Goal: Book appointment/travel/reservation

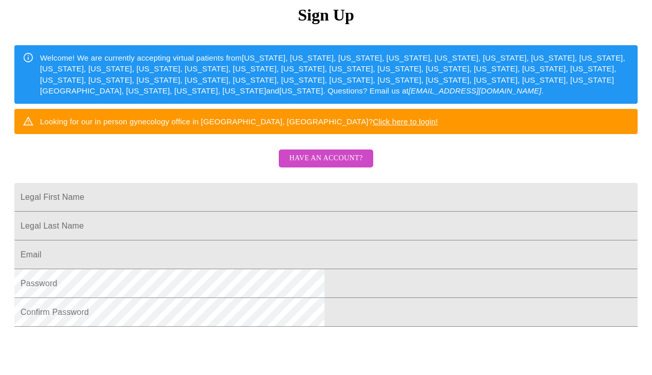
scroll to position [130, 0]
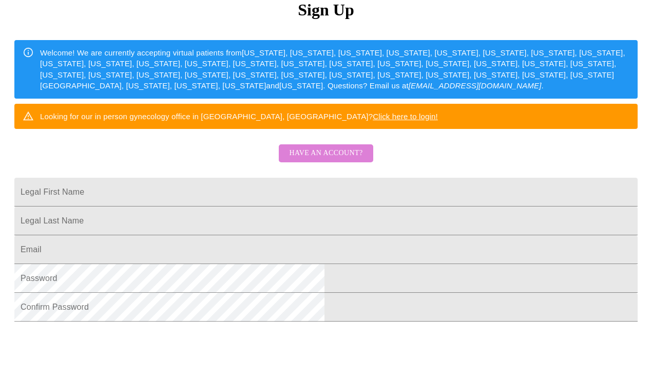
click at [331, 160] on span "Have an account?" at bounding box center [325, 153] width 73 height 13
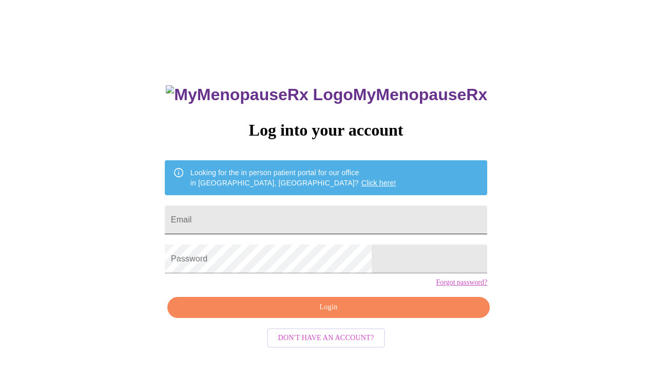
click at [294, 207] on input "Email" at bounding box center [326, 219] width 322 height 29
type input "[EMAIL_ADDRESS][DOMAIN_NAME]"
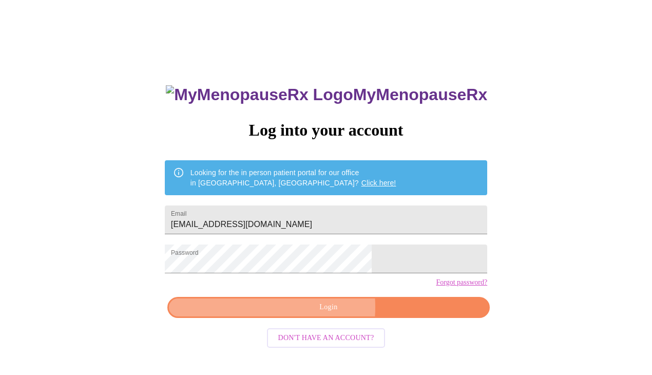
click at [303, 314] on span "Login" at bounding box center [328, 307] width 299 height 13
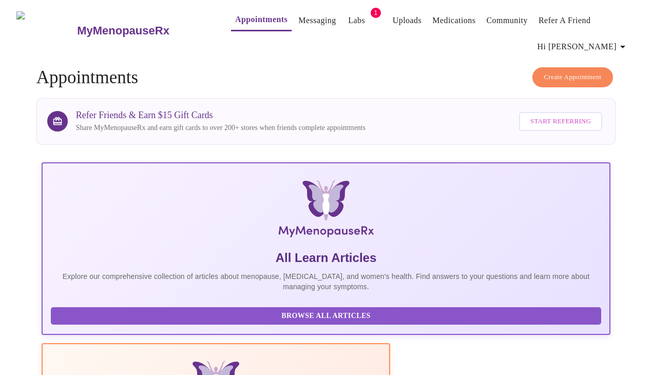
click at [567, 67] on button "Create Appointment" at bounding box center [572, 77] width 81 height 20
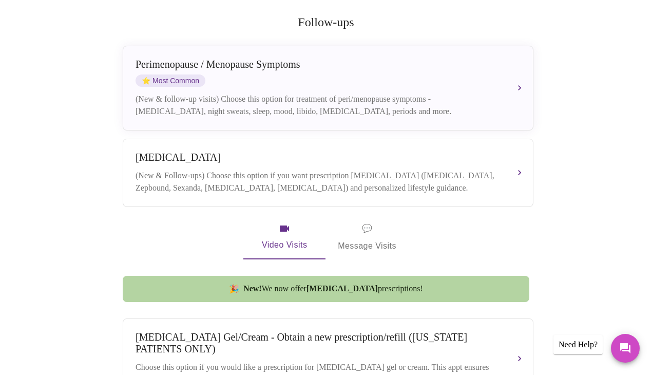
scroll to position [212, 0]
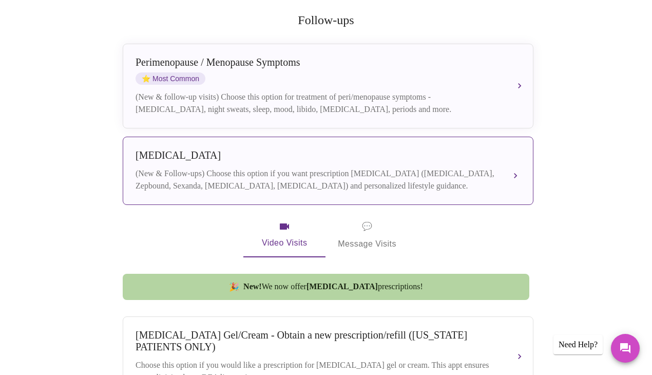
click at [254, 167] on div "(New & Follow-ups) Choose this option if you want prescription [MEDICAL_DATA] (…" at bounding box center [318, 179] width 364 height 25
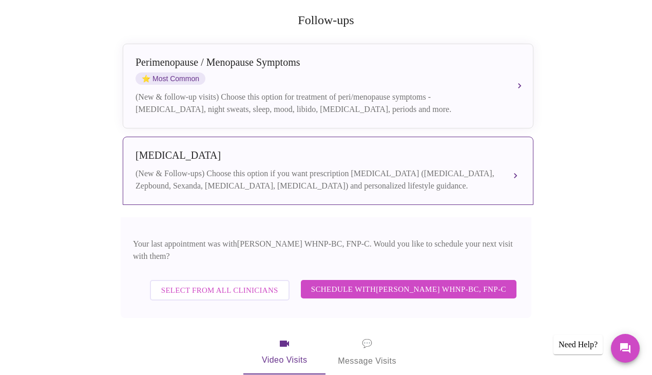
click at [515, 160] on button "[MEDICAL_DATA] (New & Follow-ups) Choose this option if you want prescription […" at bounding box center [328, 171] width 411 height 68
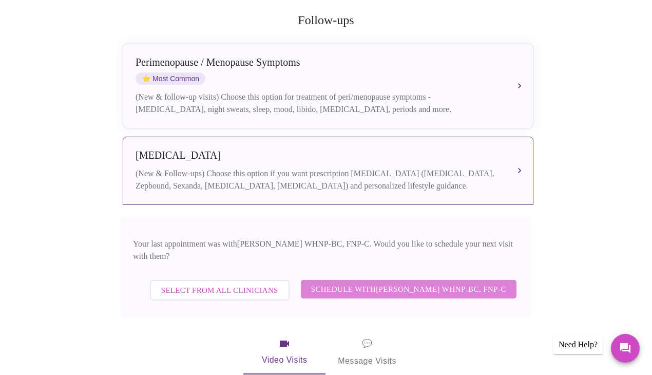
click at [341, 282] on span "Schedule with [PERSON_NAME] WHNP-BC, FNP-C" at bounding box center [408, 288] width 195 height 13
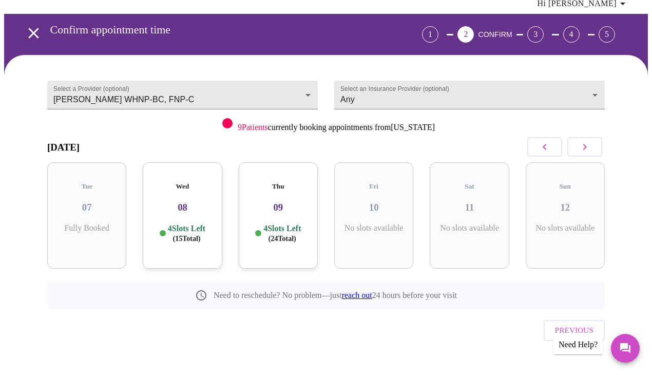
click at [178, 207] on div "Wed 08 4 Slots Left ( 15 Total)" at bounding box center [182, 215] width 79 height 106
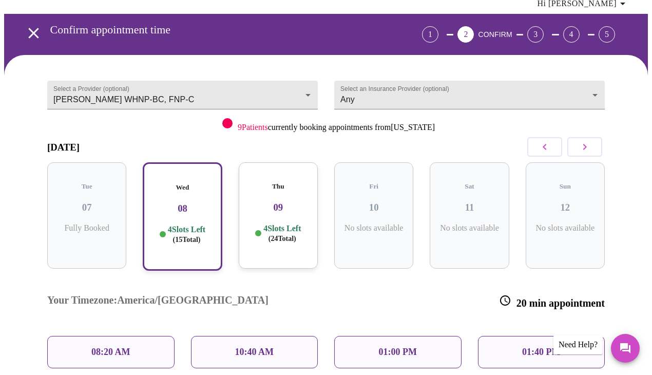
click at [227, 336] on div "10:40 AM" at bounding box center [254, 352] width 127 height 32
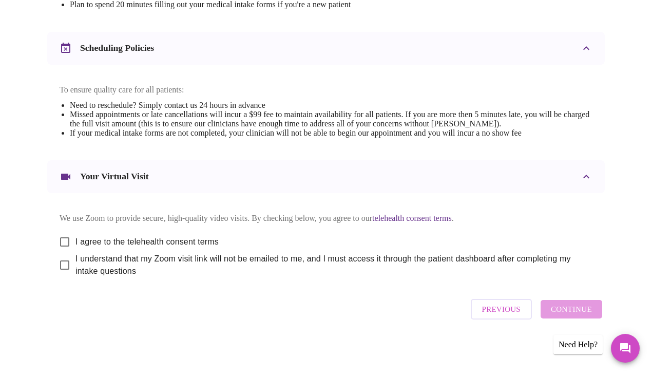
scroll to position [387, 0]
click at [63, 238] on input "I agree to the telehealth consent terms" at bounding box center [65, 242] width 22 height 22
checkbox input "true"
click at [62, 265] on input "I understand that my Zoom visit link will not be emailed to me, and I must acce…" at bounding box center [65, 265] width 22 height 22
checkbox input "true"
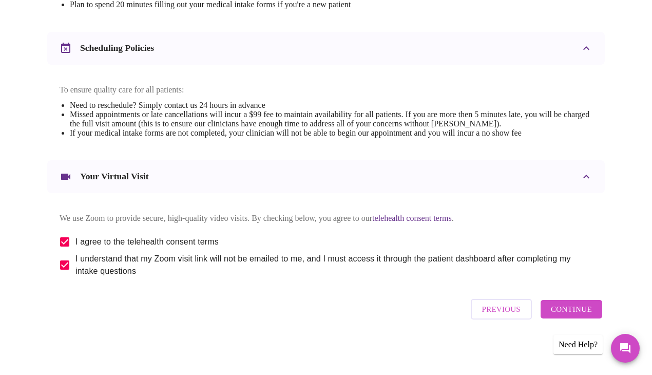
click at [576, 316] on span "Continue" at bounding box center [571, 308] width 41 height 13
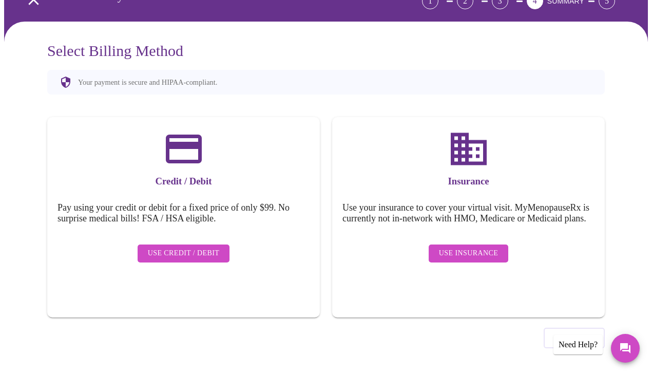
click at [467, 247] on button "Use Insurance" at bounding box center [469, 253] width 80 height 18
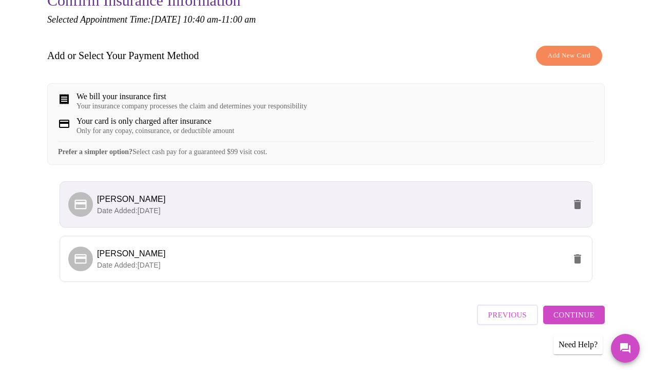
scroll to position [140, 0]
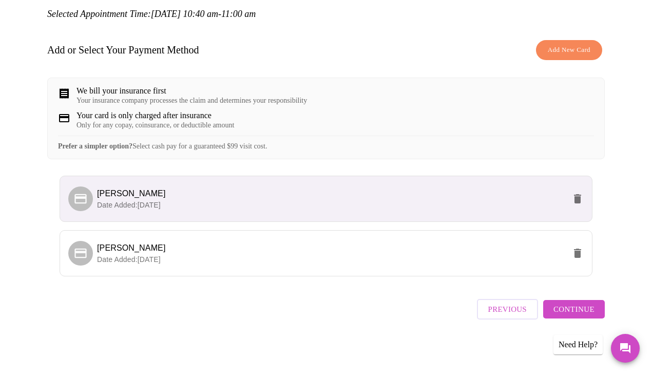
click at [569, 314] on span "Continue" at bounding box center [573, 308] width 41 height 13
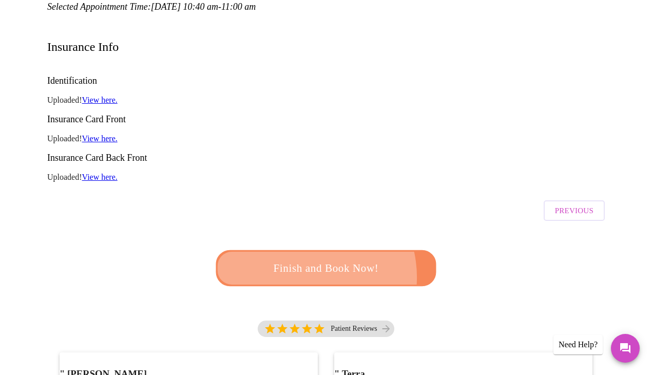
click at [298, 259] on span "Finish and Book Now!" at bounding box center [326, 268] width 190 height 19
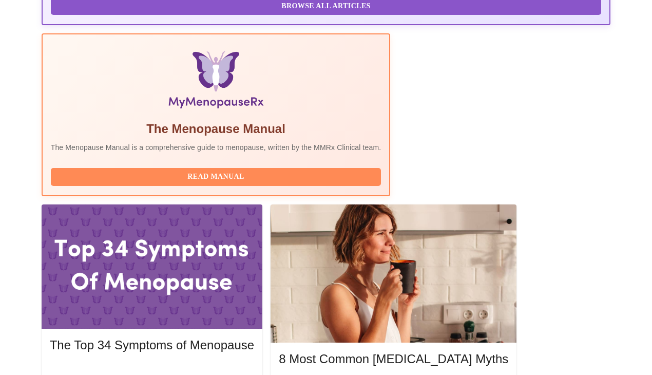
scroll to position [312, 0]
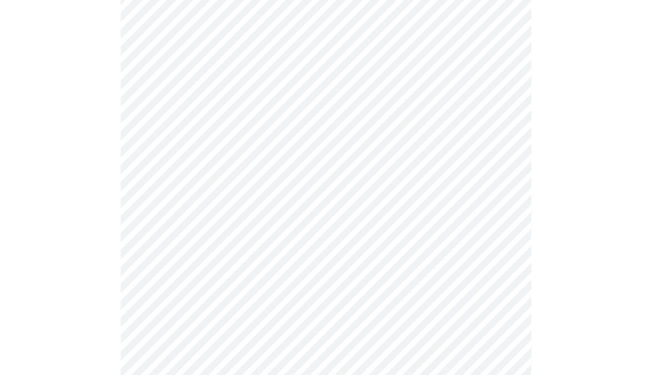
scroll to position [140, 0]
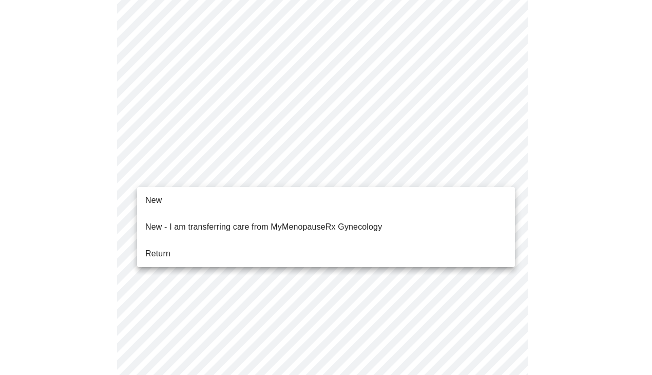
click at [203, 161] on body "MyMenopauseRx Appointments Messaging Labs 1 Uploads Medications Community Refer…" at bounding box center [326, 337] width 644 height 946
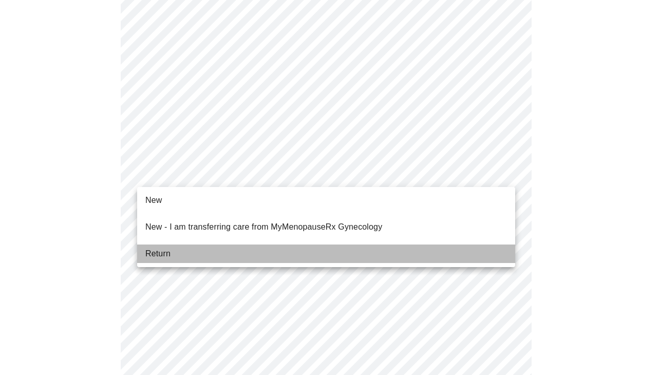
click at [160, 247] on span "Return" at bounding box center [157, 253] width 25 height 12
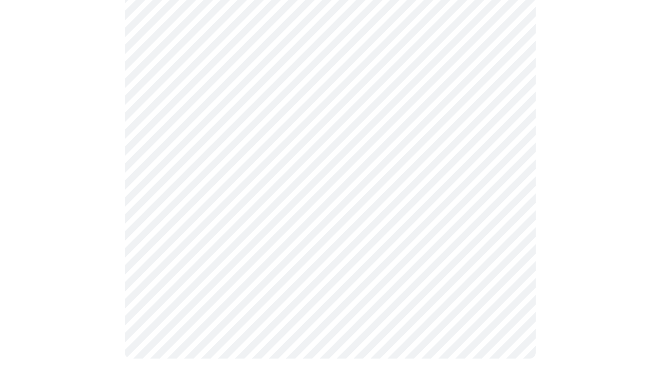
scroll to position [0, 0]
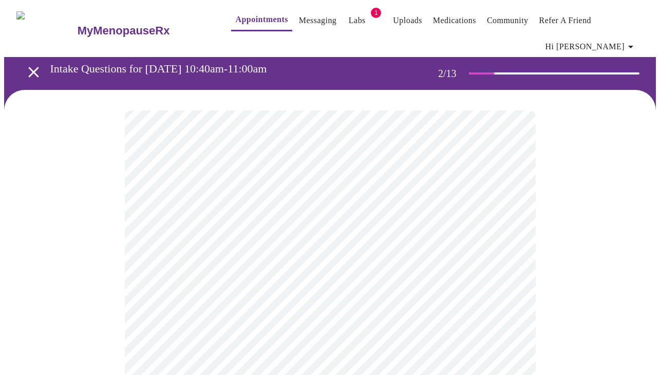
click at [225, 233] on body "MyMenopauseRx Appointments Messaging Labs 1 Uploads Medications Community Refer…" at bounding box center [329, 319] width 651 height 631
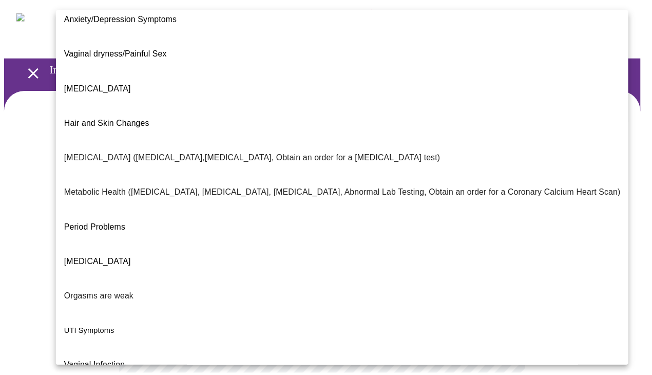
scroll to position [157, 0]
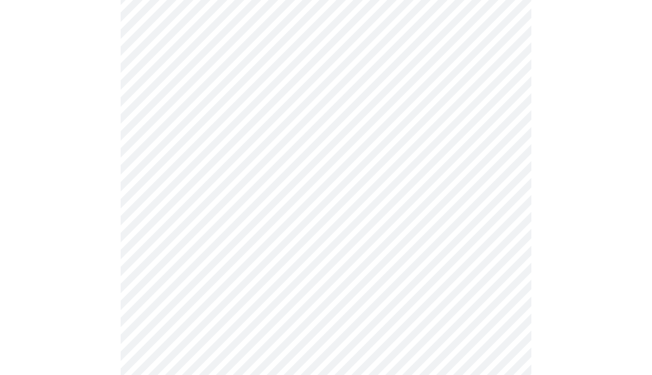
scroll to position [124, 0]
click at [261, 206] on body "MyMenopauseRx Appointments Messaging Labs 1 Uploads Medications Community Refer…" at bounding box center [326, 192] width 644 height 625
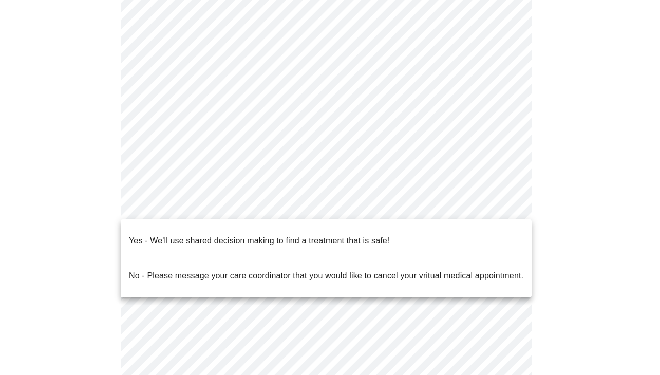
click at [252, 235] on p "Yes - We'll use shared decision making to find a treatment that is safe!" at bounding box center [259, 241] width 260 height 12
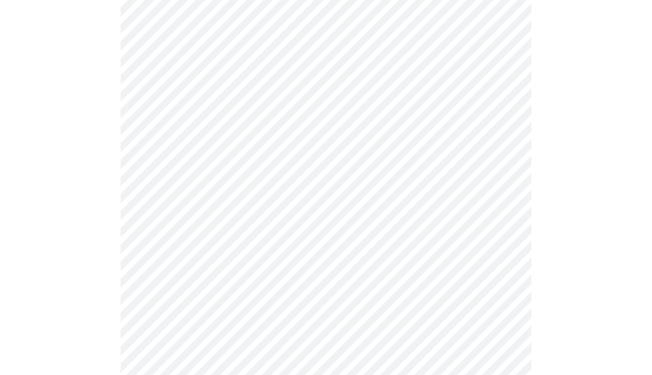
scroll to position [0, 0]
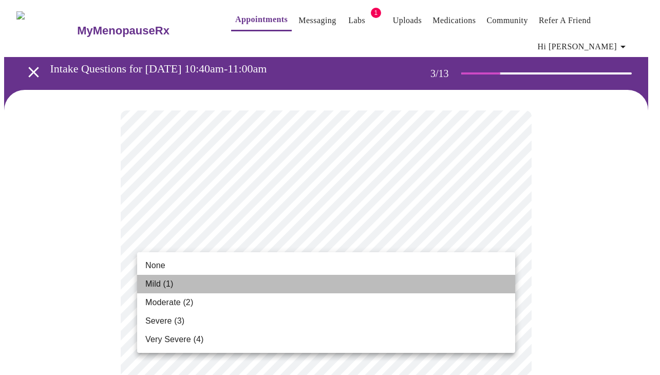
click at [166, 284] on span "Mild (1)" at bounding box center [159, 284] width 28 height 12
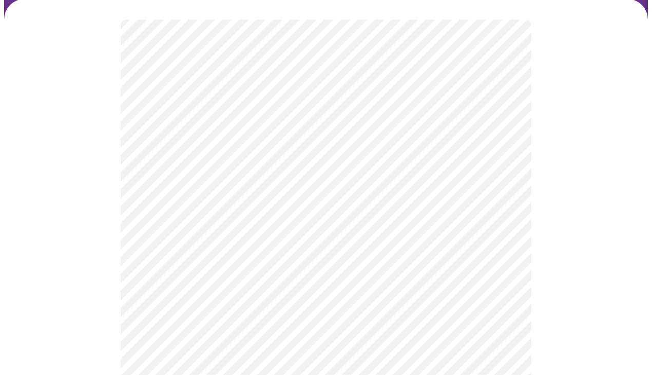
scroll to position [103, 0]
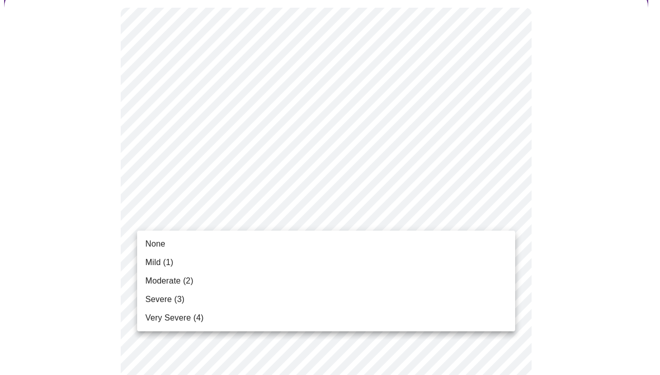
click at [176, 245] on li "None" at bounding box center [326, 244] width 378 height 18
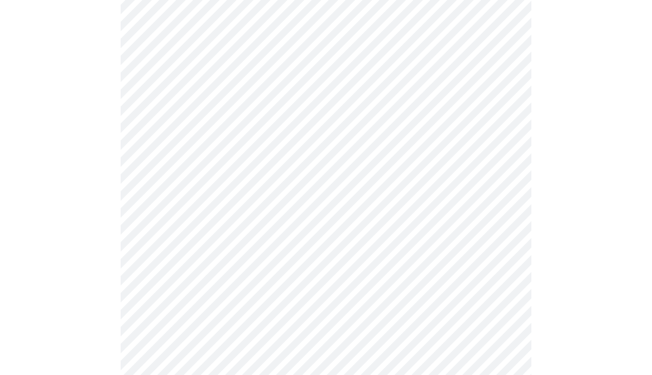
scroll to position [220, 0]
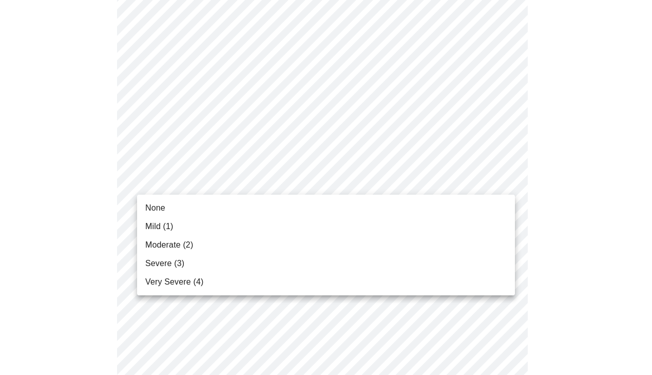
click at [155, 209] on span "None" at bounding box center [155, 208] width 20 height 12
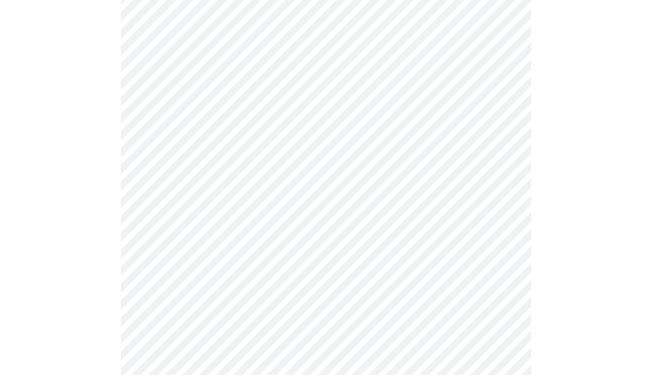
scroll to position [340, 0]
click at [185, 138] on body "MyMenopauseRx Appointments Messaging Labs 1 Uploads Medications Community Refer…" at bounding box center [326, 332] width 644 height 1337
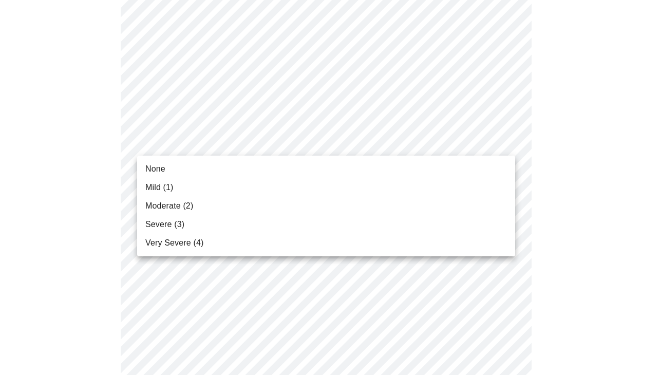
click at [164, 167] on span "None" at bounding box center [155, 169] width 20 height 12
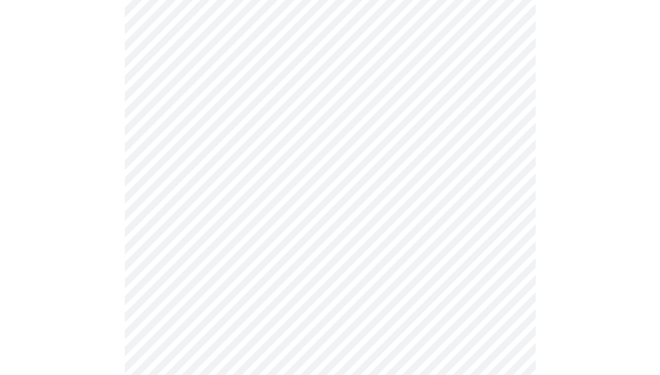
click at [189, 208] on body "MyMenopauseRx Appointments Messaging Labs 1 Uploads Medications Community Refer…" at bounding box center [329, 325] width 651 height 1322
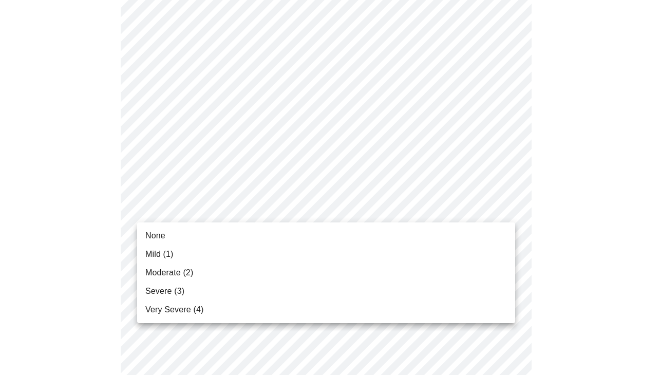
click at [156, 236] on span "None" at bounding box center [155, 235] width 20 height 12
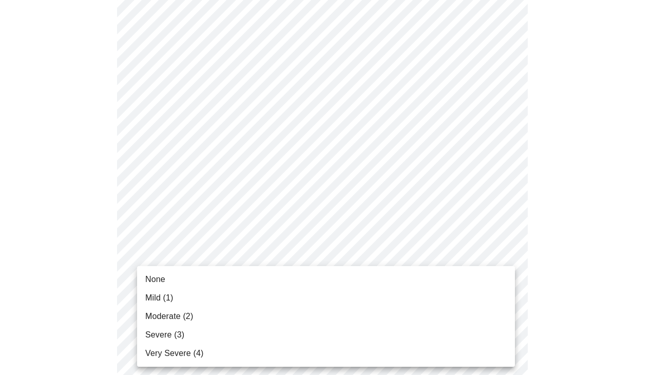
click at [194, 277] on body "MyMenopauseRx Appointments Messaging Labs 1 Uploads Medications Community Refer…" at bounding box center [326, 318] width 644 height 1308
click at [164, 283] on span "None" at bounding box center [155, 279] width 20 height 12
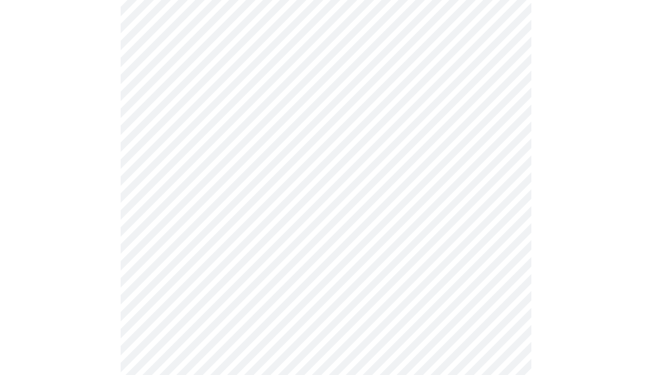
scroll to position [495, 0]
click at [231, 198] on body "MyMenopauseRx Appointments Messaging Labs 1 Uploads Medications Community Refer…" at bounding box center [329, 155] width 651 height 1293
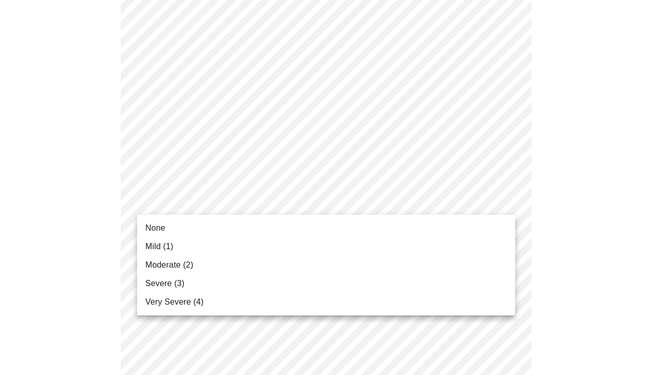
click at [167, 229] on li "None" at bounding box center [326, 228] width 378 height 18
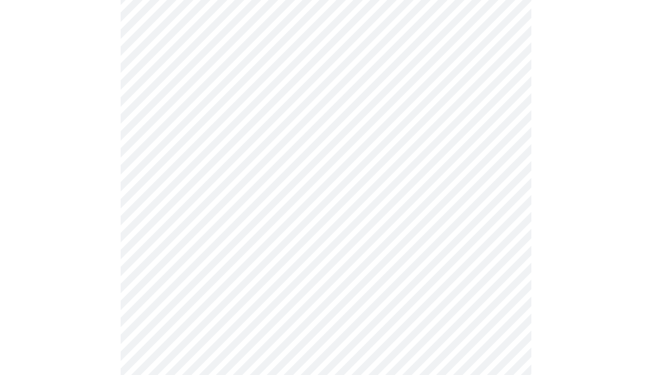
scroll to position [617, 0]
click at [199, 157] on body "MyMenopauseRx Appointments Messaging Labs 1 Uploads Medications Community Refer…" at bounding box center [326, 26] width 644 height 1279
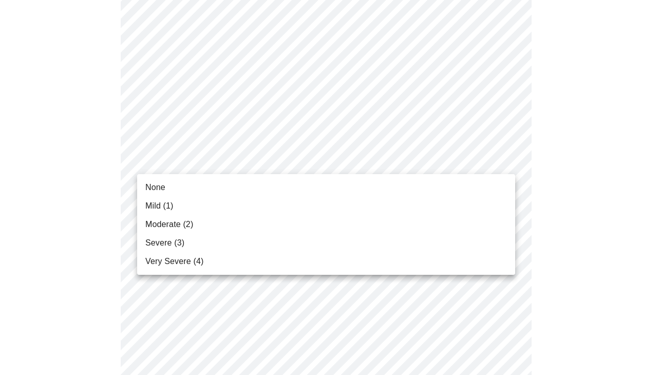
click at [152, 223] on span "Moderate (2)" at bounding box center [169, 224] width 48 height 12
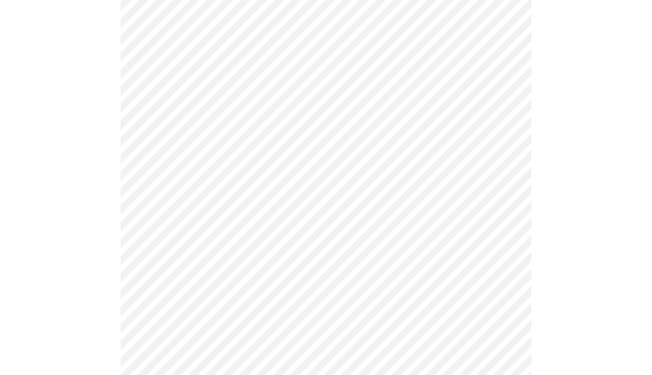
click at [152, 223] on div "None Mild (1) Moderate (2) Severe (3) Very Severe (4)" at bounding box center [326, 187] width 652 height 375
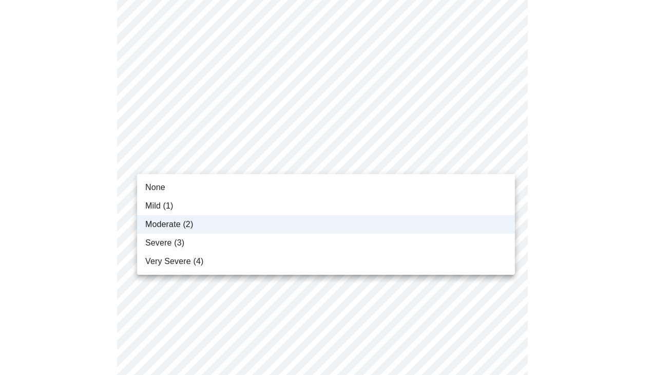
click at [187, 173] on body "MyMenopauseRx Appointments Messaging Labs 1 Uploads Medications Community Refer…" at bounding box center [326, 19] width 644 height 1265
click at [159, 213] on li "Mild (1)" at bounding box center [326, 206] width 378 height 18
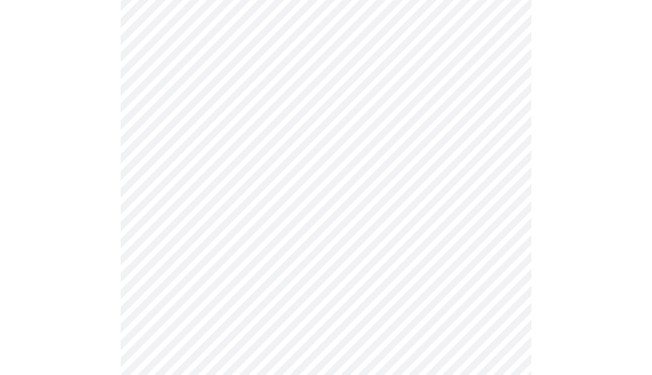
click at [176, 244] on body "MyMenopauseRx Appointments Messaging Labs 1 Uploads Medications Community Refer…" at bounding box center [326, 19] width 644 height 1265
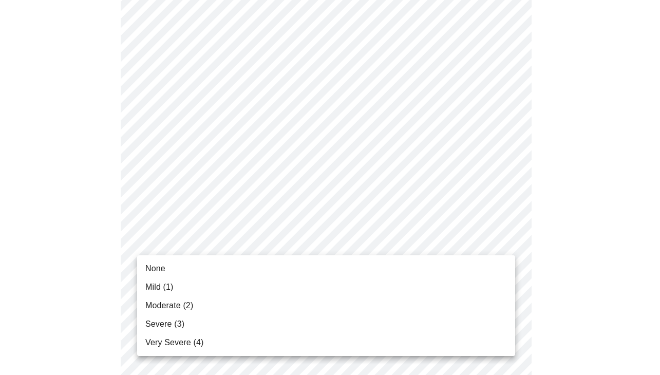
click at [160, 269] on span "None" at bounding box center [155, 268] width 20 height 12
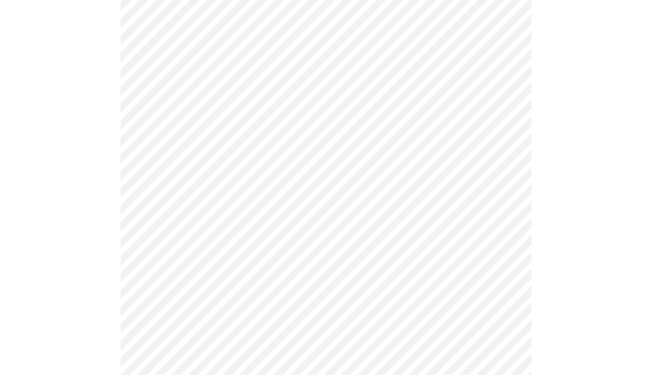
click at [167, 320] on body "MyMenopauseRx Appointments Messaging Labs 1 Uploads Medications Community Refer…" at bounding box center [326, 12] width 644 height 1250
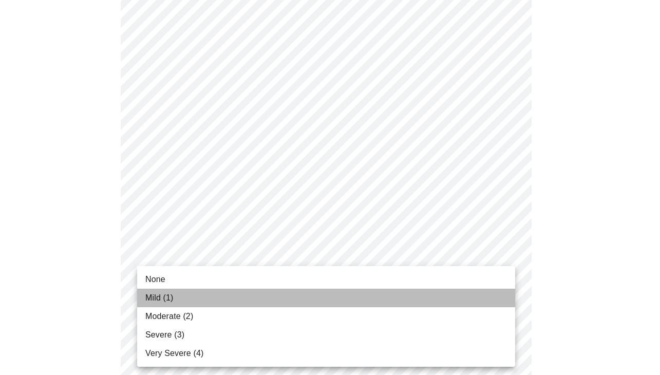
click at [150, 294] on span "Mild (1)" at bounding box center [159, 298] width 28 height 12
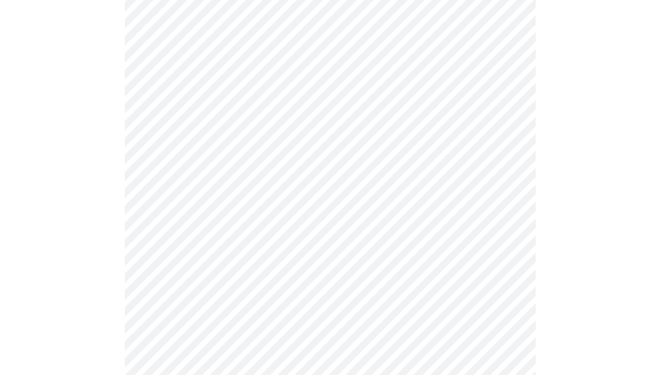
scroll to position [838, 0]
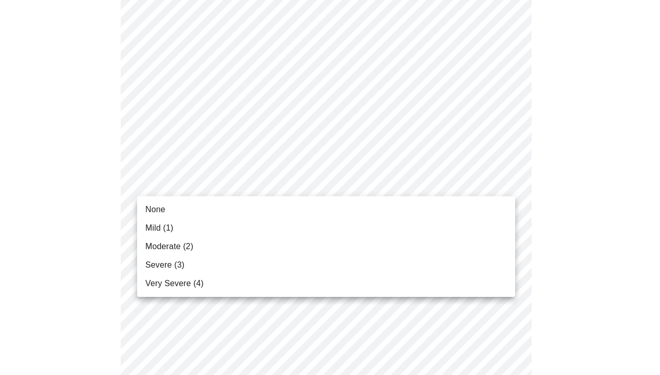
click at [261, 208] on li "None" at bounding box center [326, 209] width 378 height 18
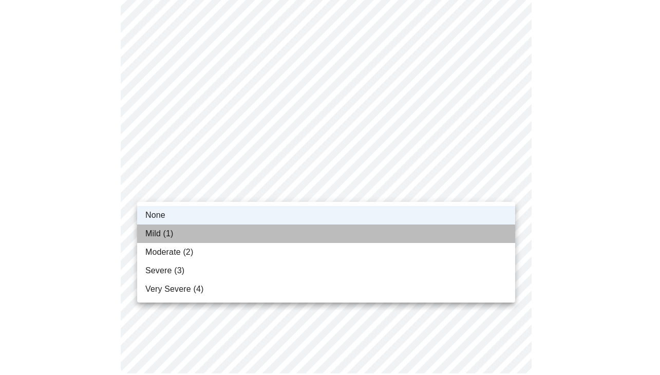
click at [194, 233] on li "Mild (1)" at bounding box center [326, 233] width 378 height 18
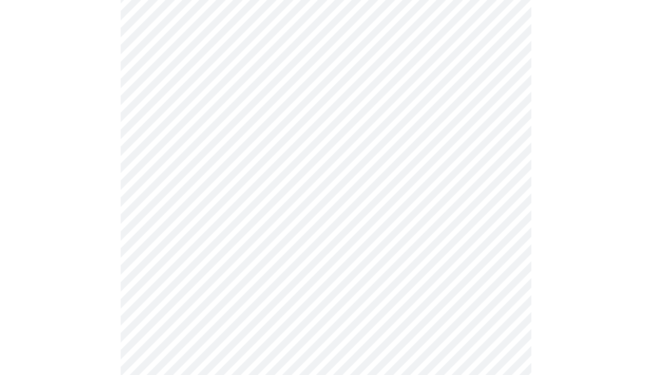
scroll to position [516, 0]
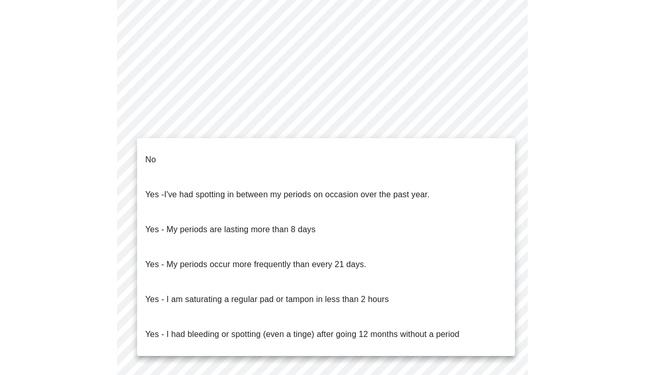
click at [196, 123] on body "MyMenopauseRx Appointments Messaging Labs 1 Uploads Medications Community Refer…" at bounding box center [326, 2] width 644 height 1028
click at [167, 151] on li "No" at bounding box center [326, 159] width 378 height 35
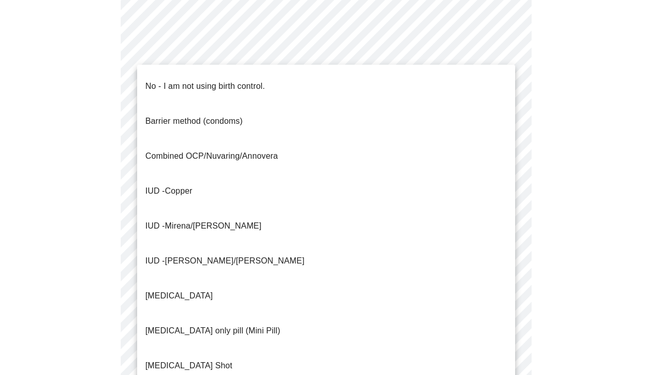
click at [161, 80] on p "No - I am not using birth control." at bounding box center [205, 86] width 120 height 12
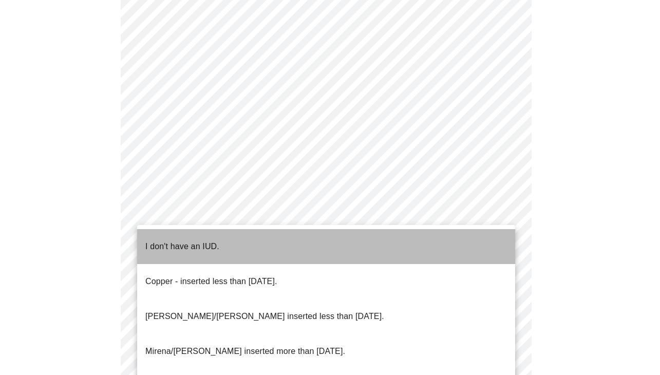
click at [156, 240] on p "I don't have an IUD." at bounding box center [182, 246] width 74 height 12
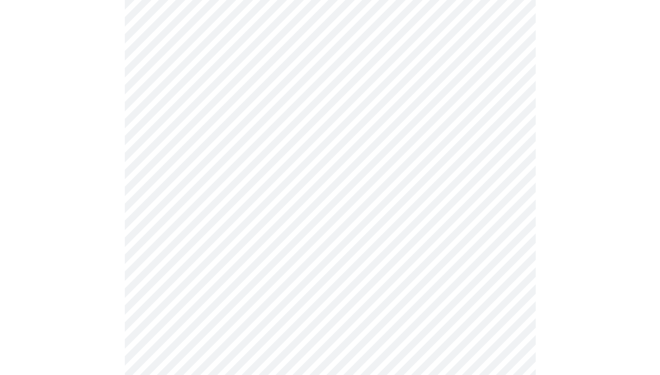
scroll to position [634, 0]
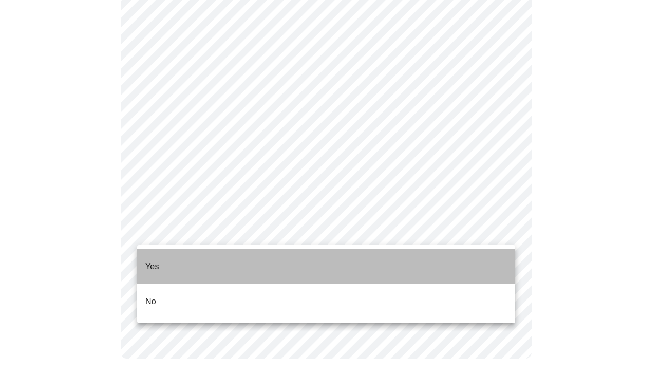
click at [175, 255] on li "Yes" at bounding box center [326, 266] width 378 height 35
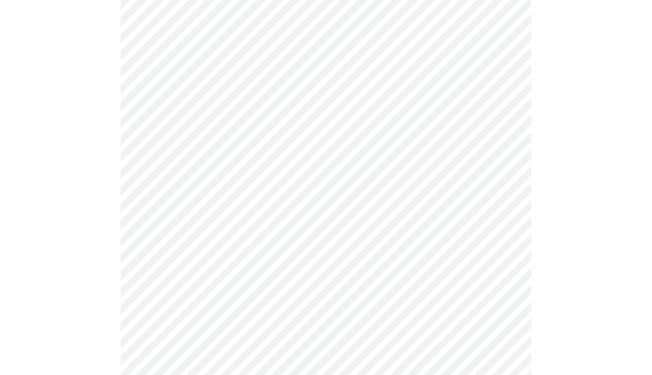
scroll to position [2774, 0]
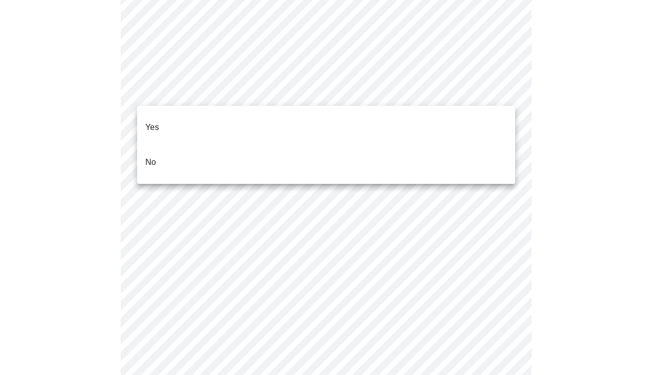
click at [206, 145] on li "No" at bounding box center [326, 162] width 378 height 35
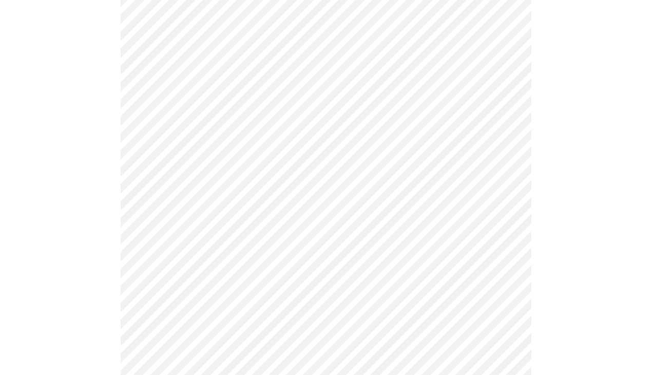
scroll to position [636, 0]
